Goal: Check status: Check status

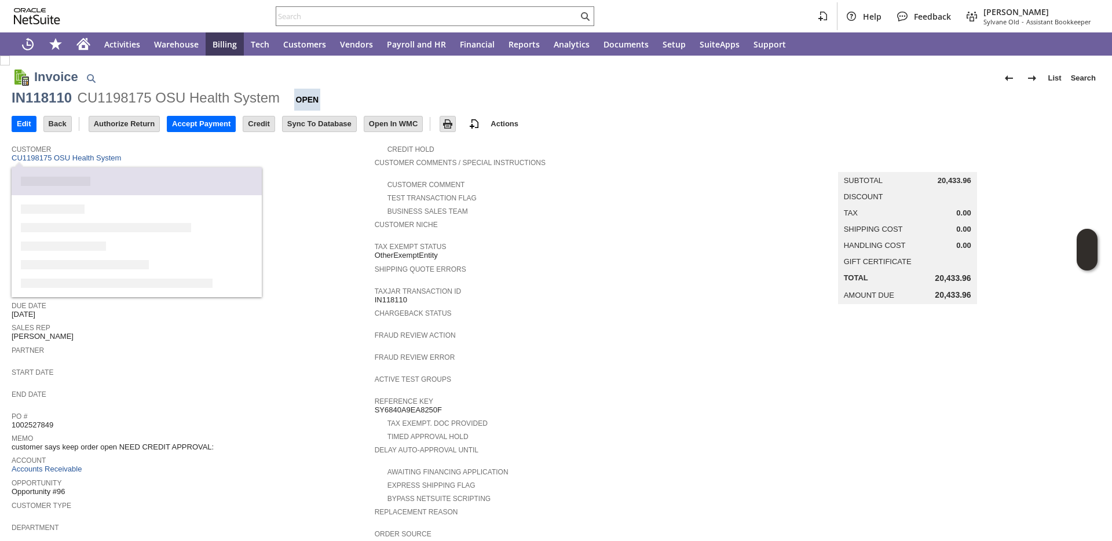
click at [169, 395] on span "End Date" at bounding box center [190, 393] width 357 height 12
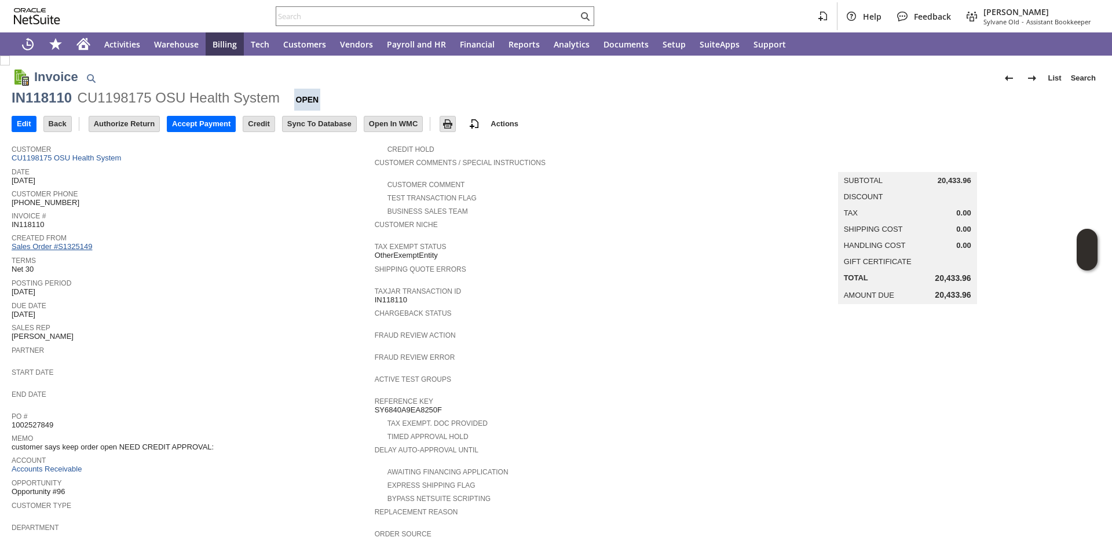
click at [71, 245] on link "Sales Order #S1325149" at bounding box center [53, 246] width 83 height 9
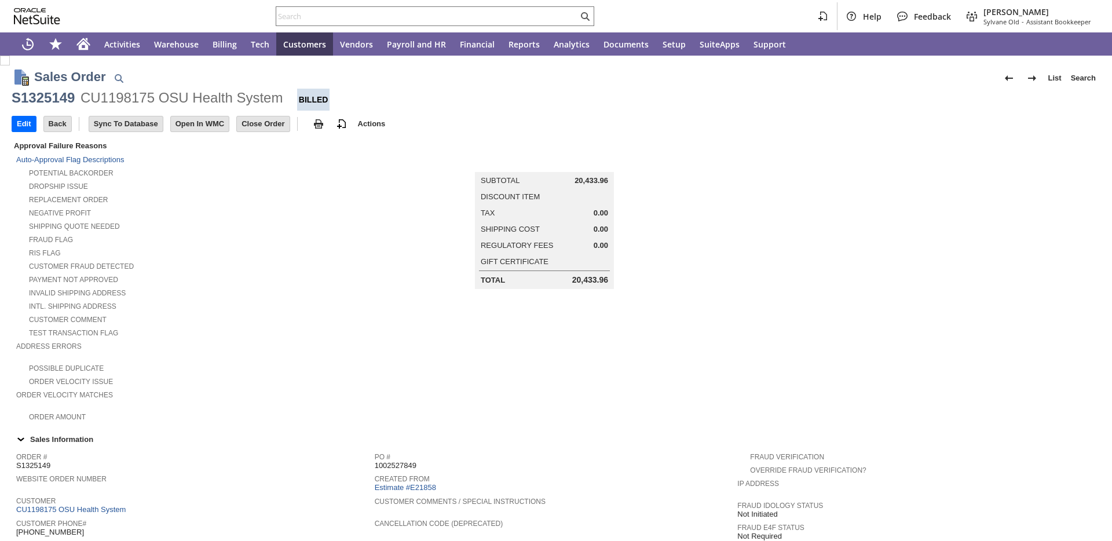
click at [250, 307] on div "Intl. Shipping Address" at bounding box center [195, 305] width 358 height 12
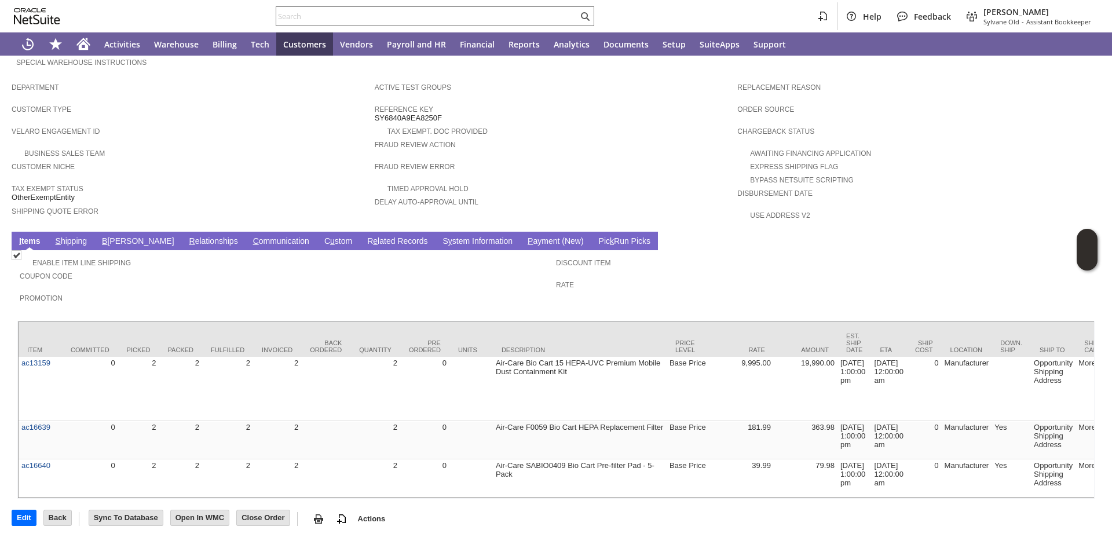
click at [64, 236] on link "S hipping" at bounding box center [72, 241] width 38 height 11
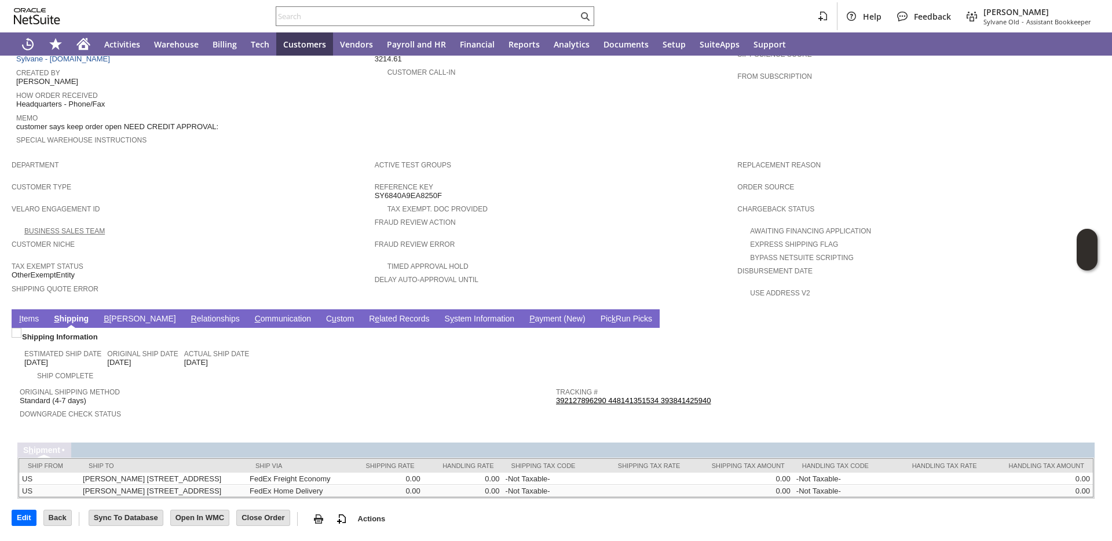
scroll to position [518, 0]
click at [366, 314] on link "R e lated Records" at bounding box center [399, 319] width 66 height 11
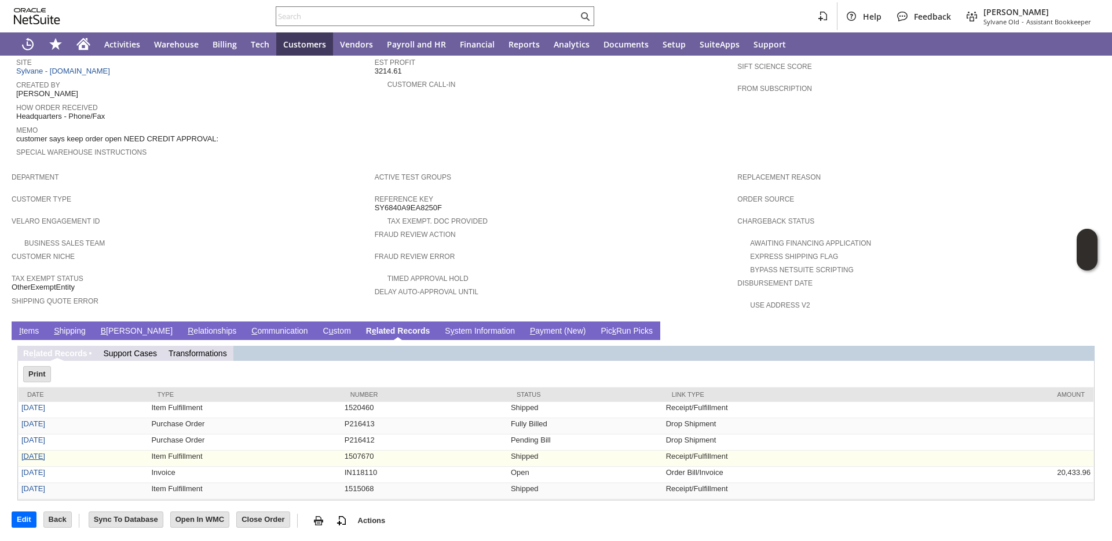
scroll to position [0, 0]
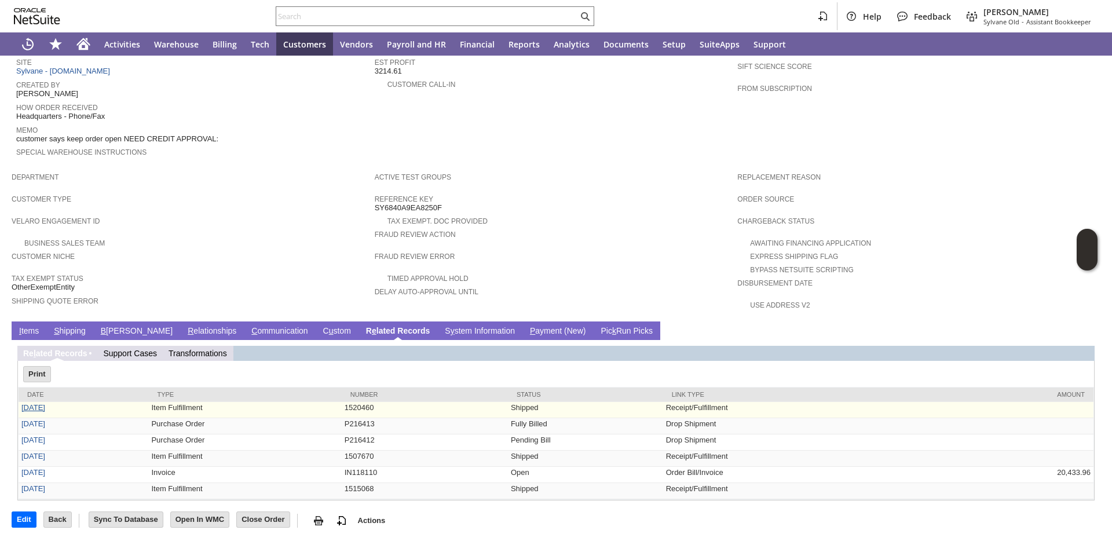
click at [39, 409] on link "[DATE]" at bounding box center [33, 407] width 24 height 9
